Goal: Information Seeking & Learning: Learn about a topic

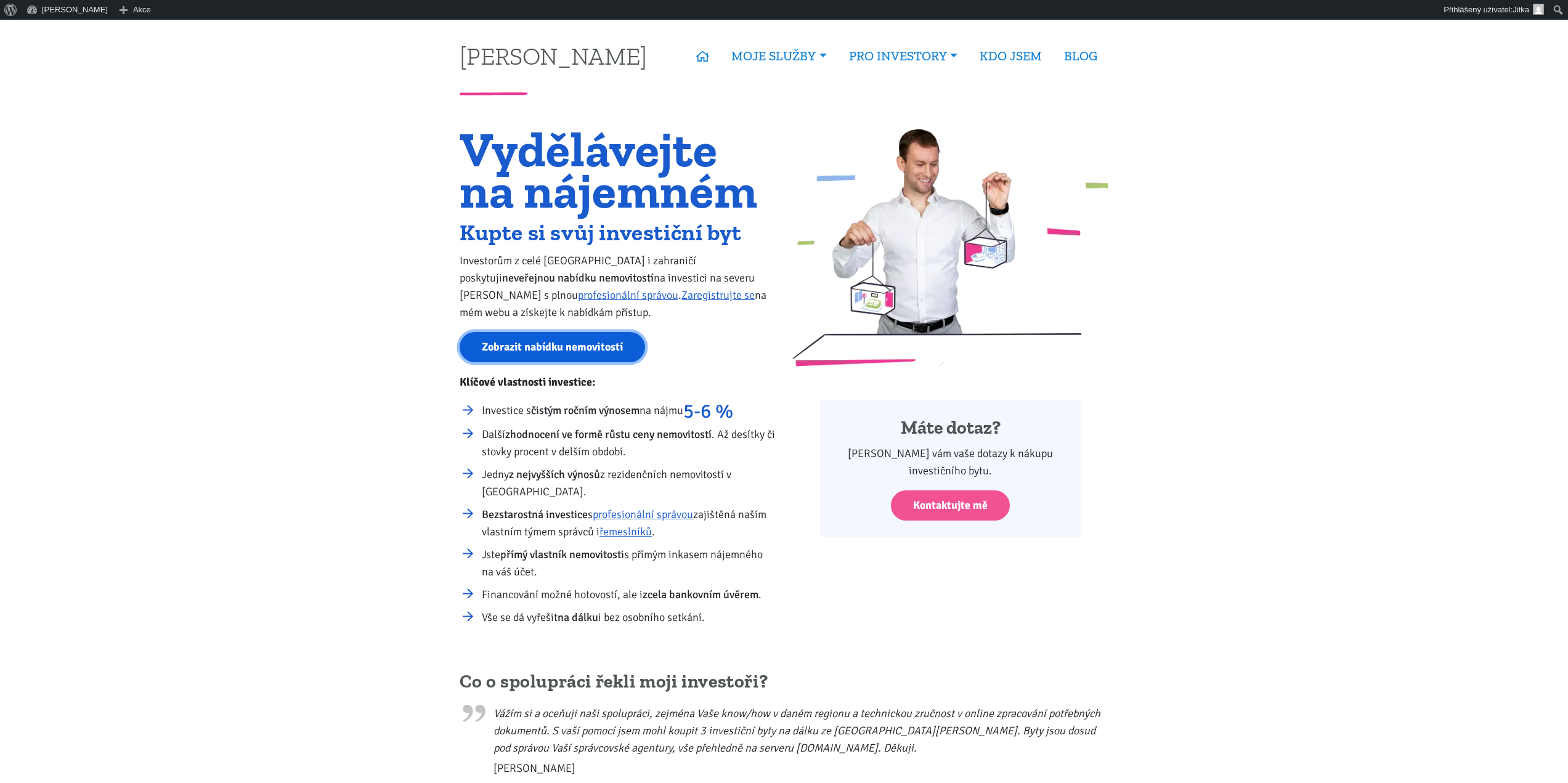
click at [545, 342] on link "Zobrazit nabídku nemovitostí" at bounding box center [552, 347] width 185 height 30
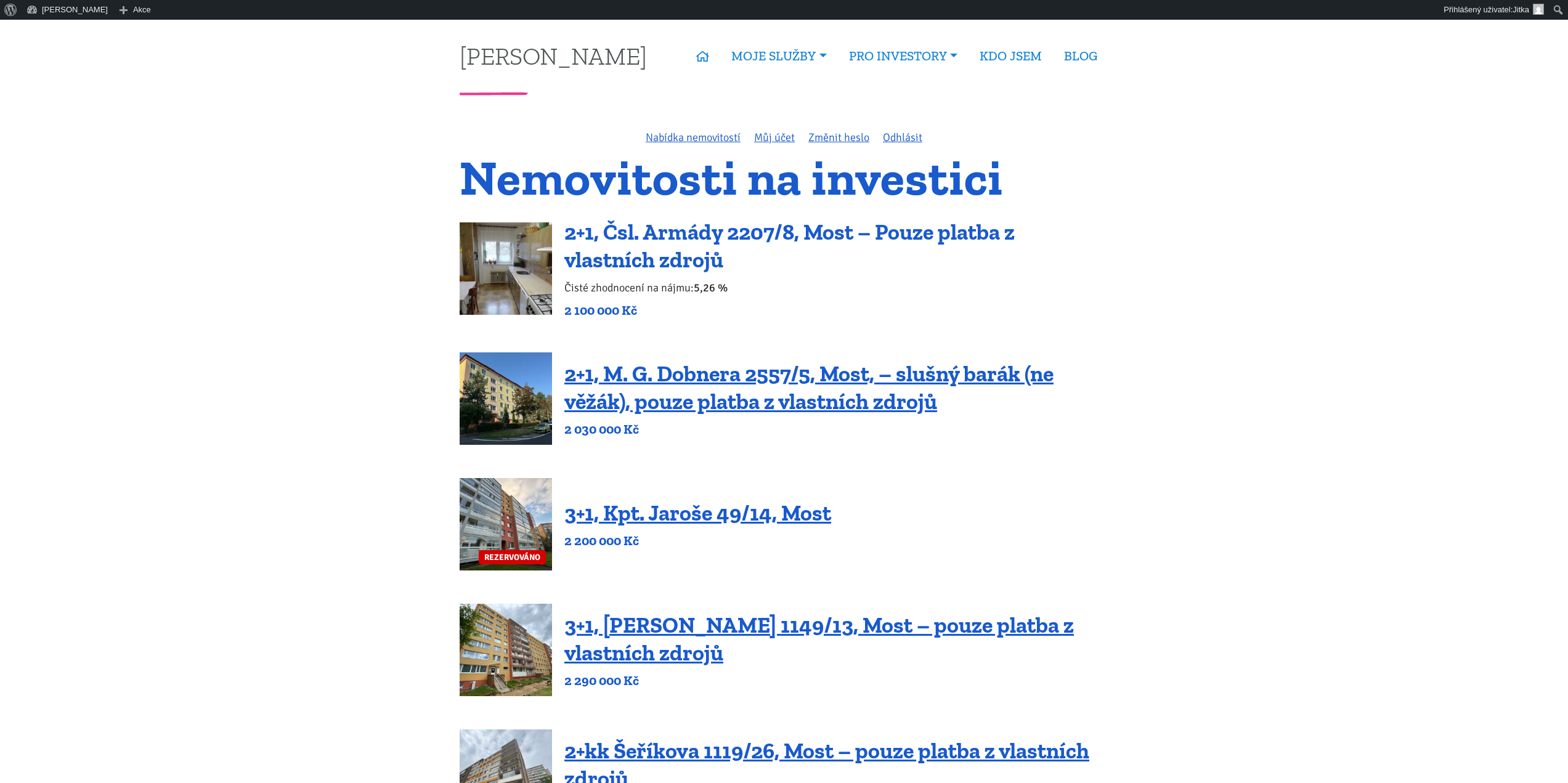
click at [630, 240] on link "2+1, Čsl. Armády 2207/8, Most – Pouze platba z vlastních zdrojů" at bounding box center [789, 246] width 450 height 54
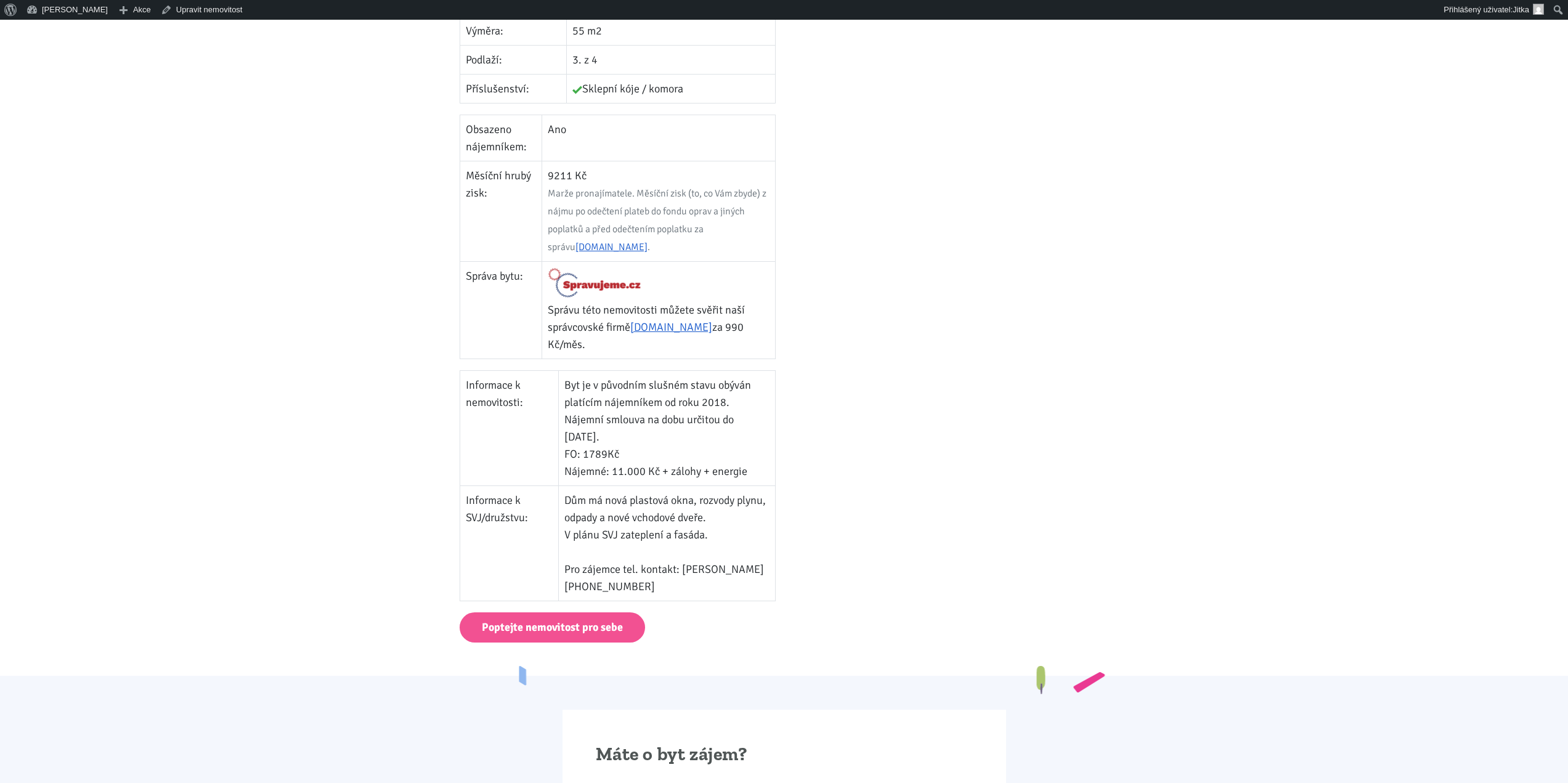
scroll to position [582, 0]
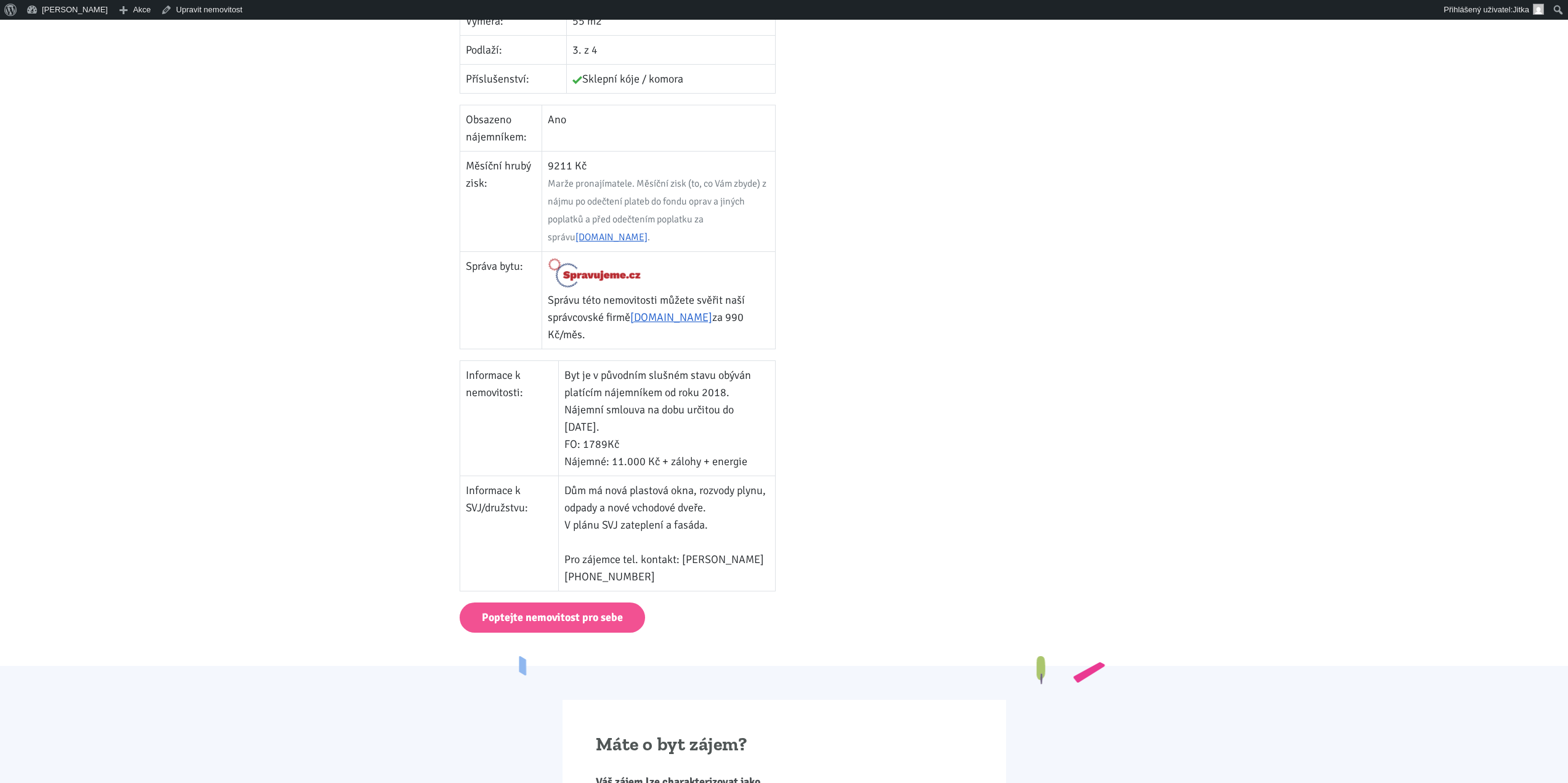
drag, startPoint x: 570, startPoint y: 492, endPoint x: 711, endPoint y: 527, distance: 145.3
click at [711, 527] on td "Dům má nová plastová okna, rozvody plynu, odpady a nové vchodové dveře. V plánu…" at bounding box center [667, 533] width 217 height 115
copy td "Dům má nová plastová okna, rozvody plynu, odpady a nové vchodové dveře. V plánu…"
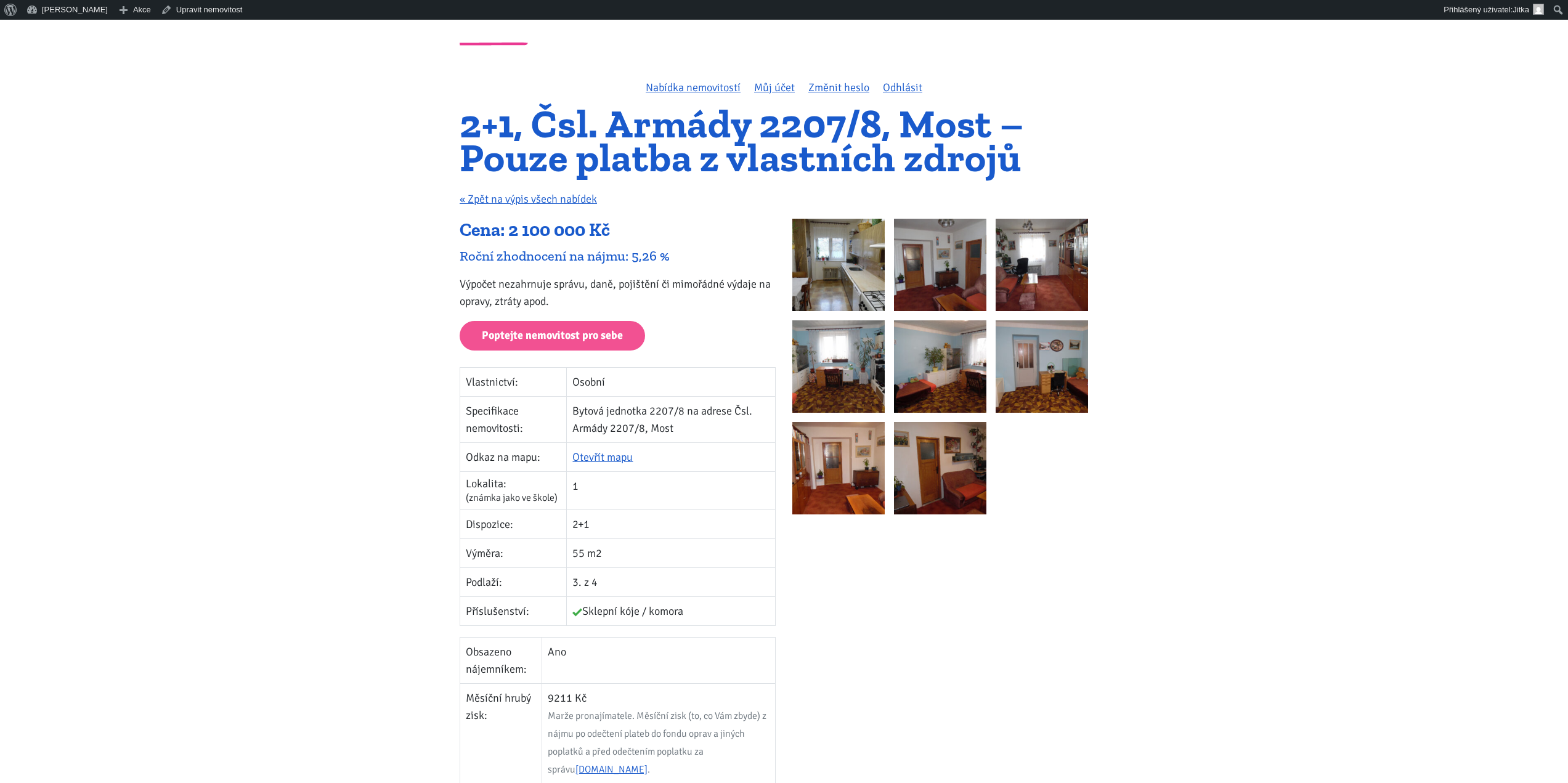
scroll to position [28, 0]
